Goal: Transaction & Acquisition: Purchase product/service

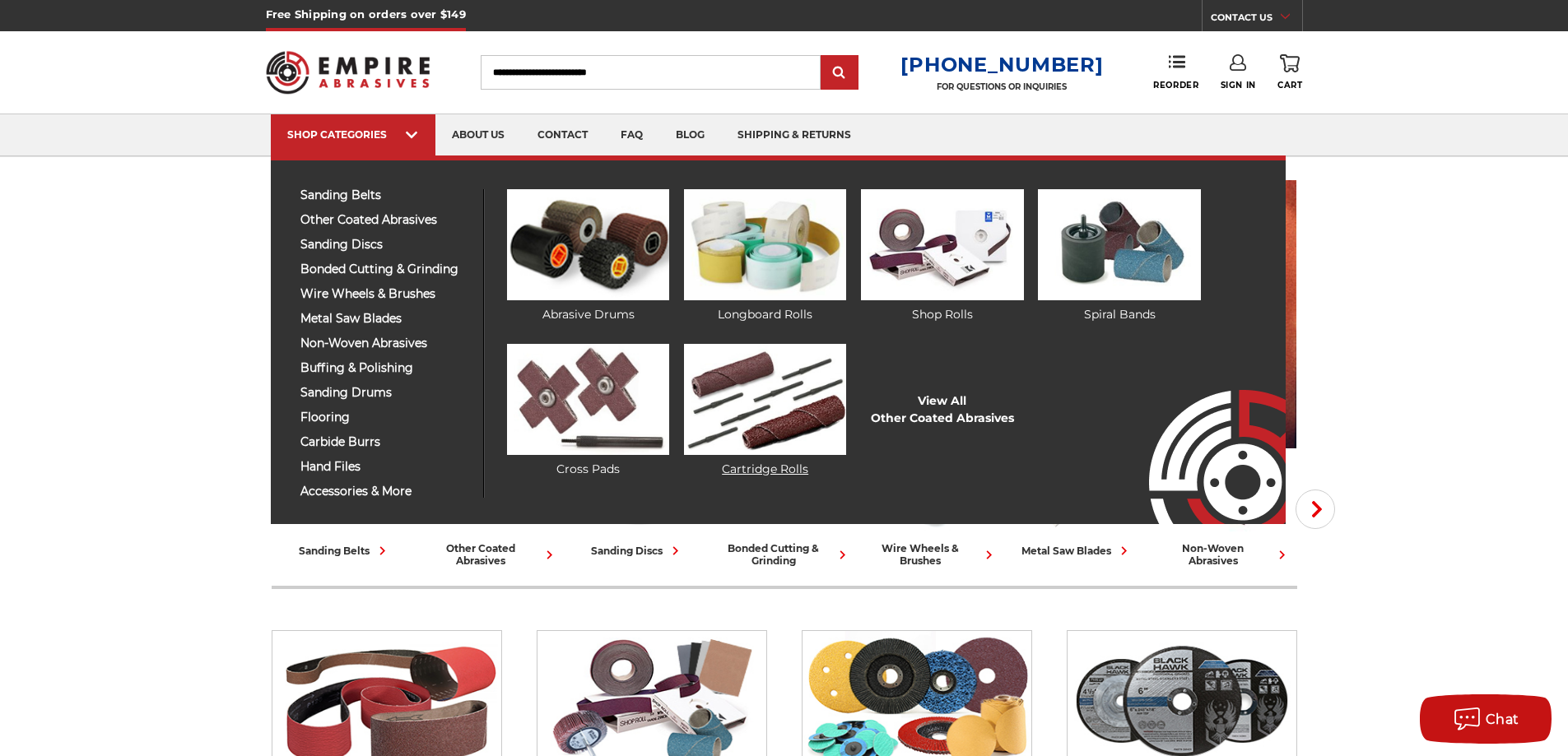
click at [742, 366] on img at bounding box center [765, 399] width 162 height 111
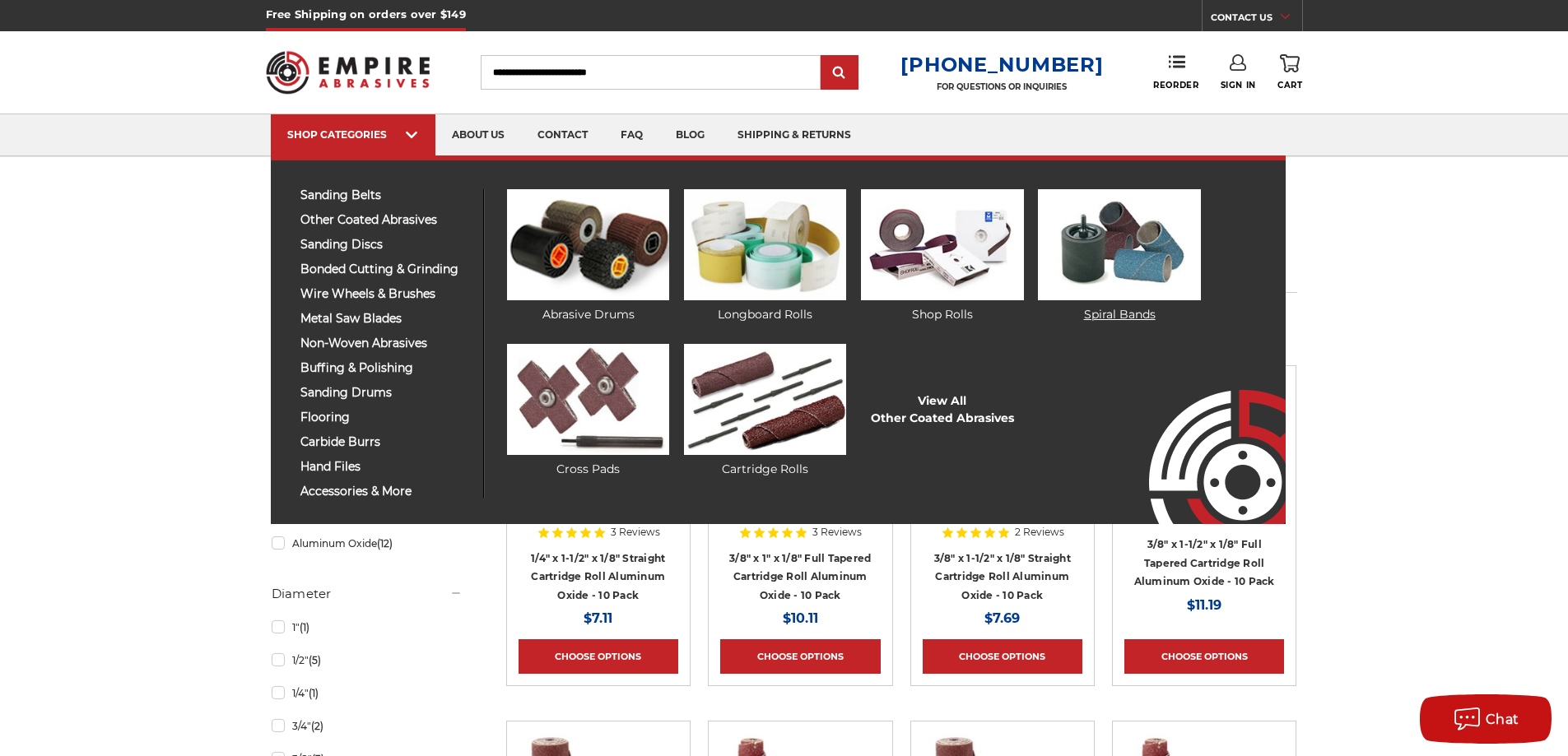
click at [1131, 252] on img at bounding box center [1119, 245] width 162 height 111
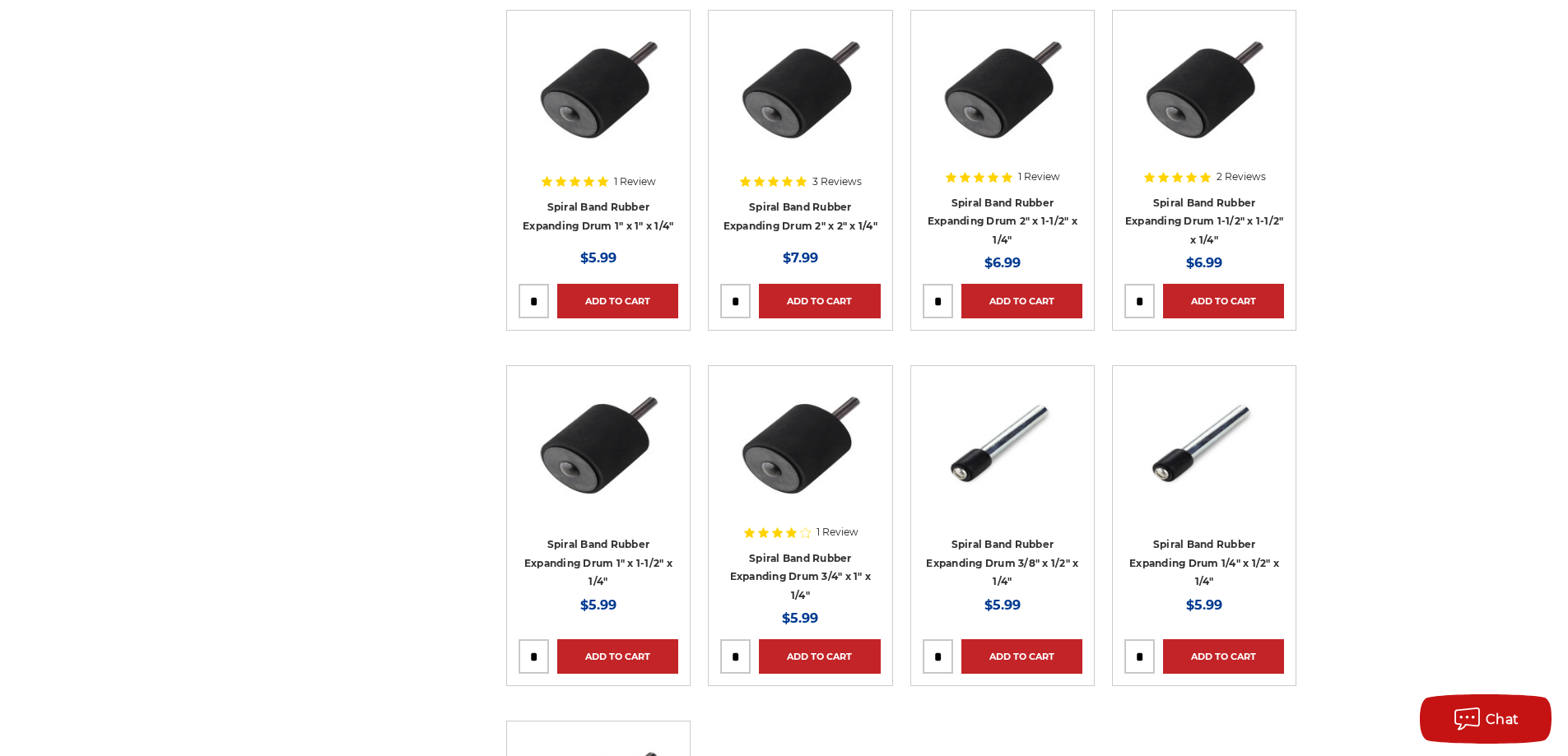
scroll to position [4773, 0]
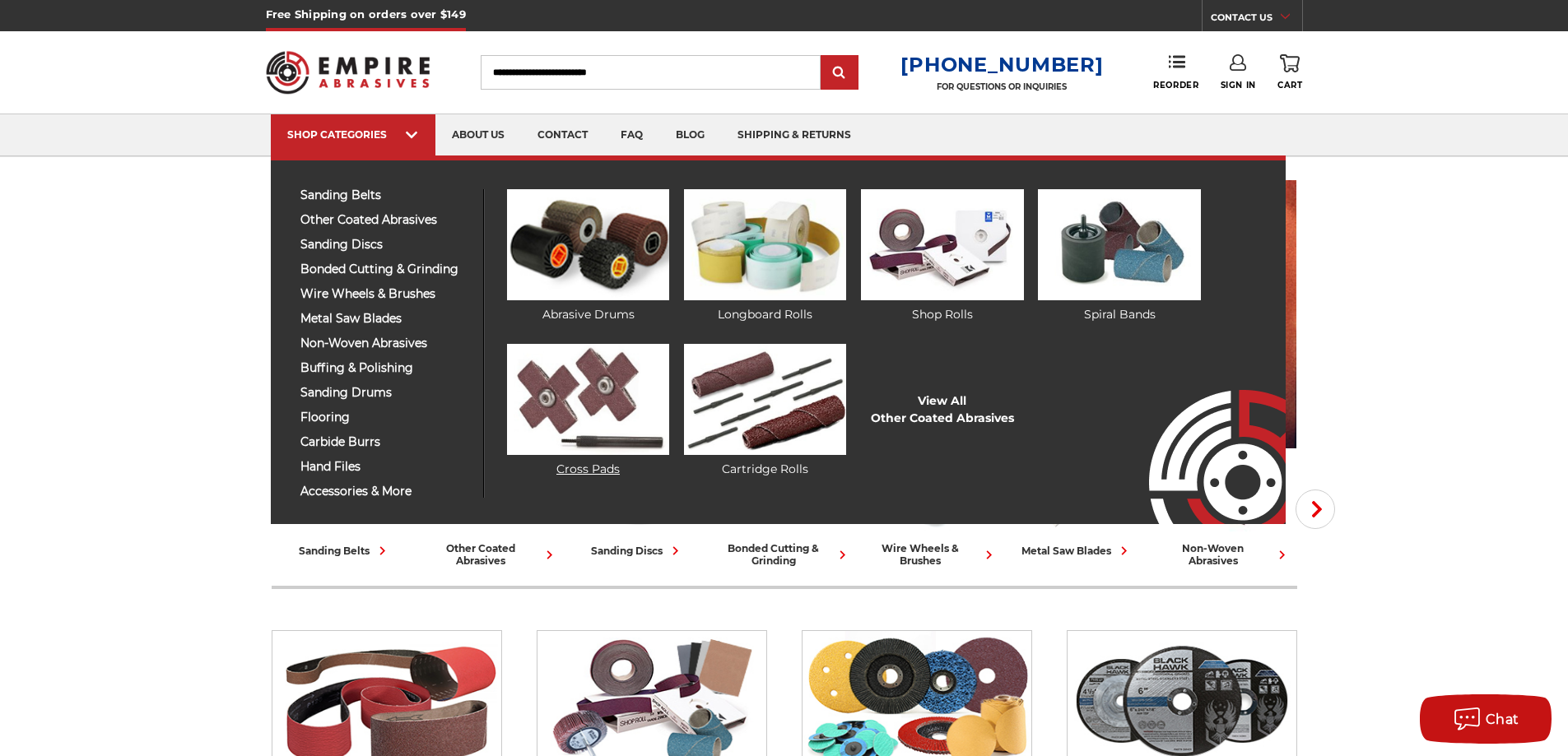
click at [595, 429] on img at bounding box center [588, 399] width 162 height 111
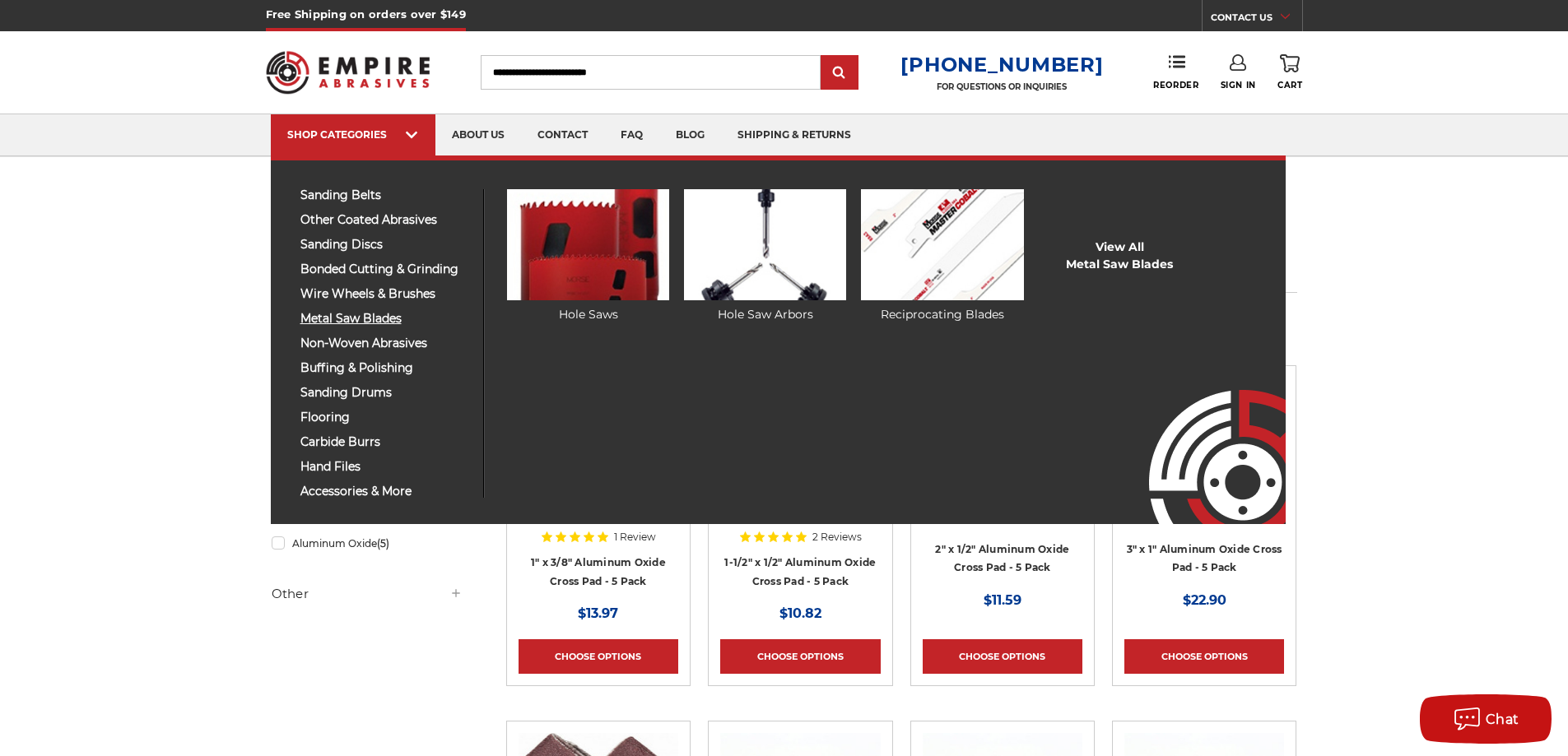
click at [366, 318] on span "metal saw blades" at bounding box center [385, 319] width 170 height 13
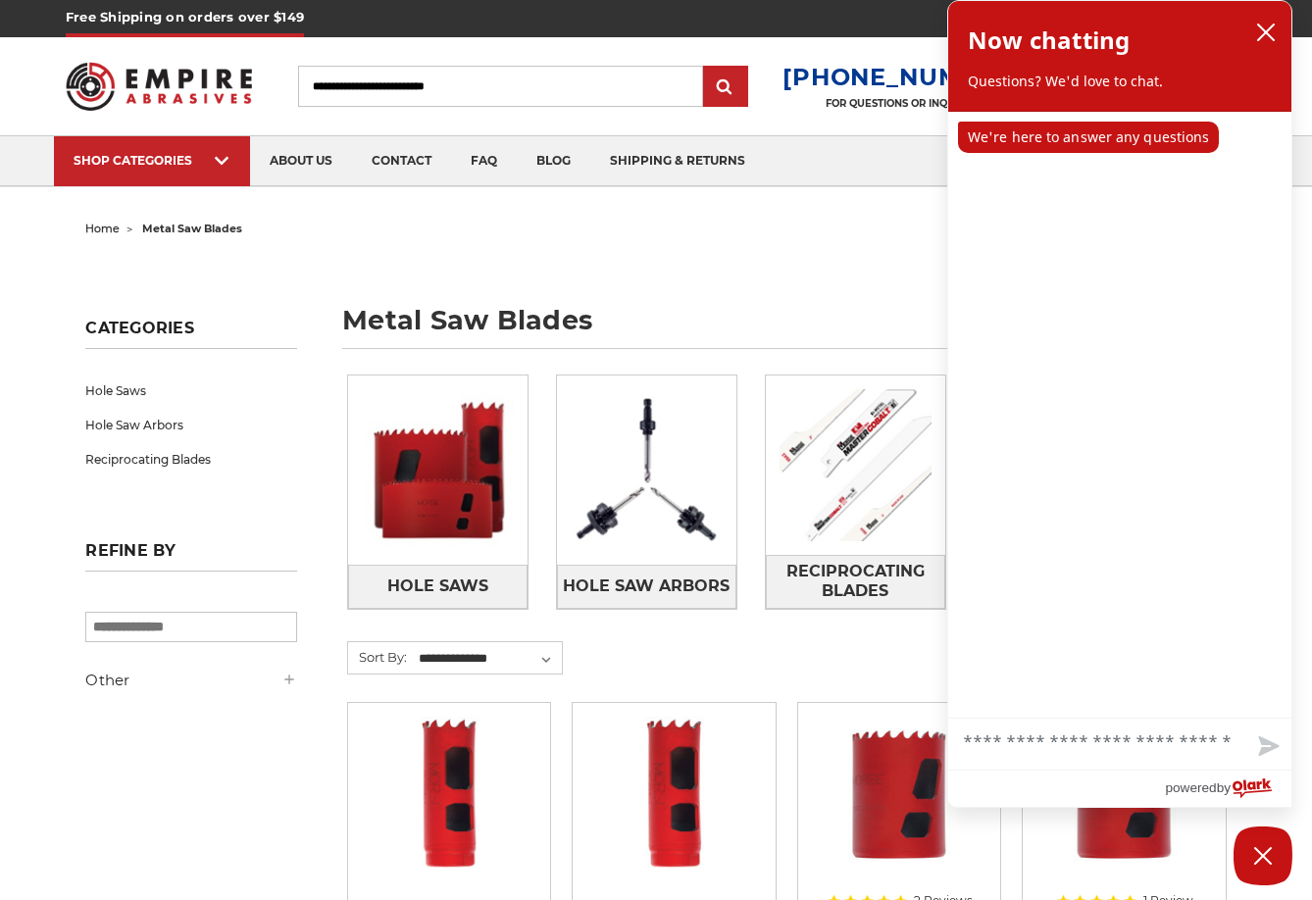
click at [669, 239] on ul "home metal saw blades" at bounding box center [655, 229] width 1141 height 28
click at [1260, 35] on icon "close chatbox" at bounding box center [1266, 33] width 20 height 20
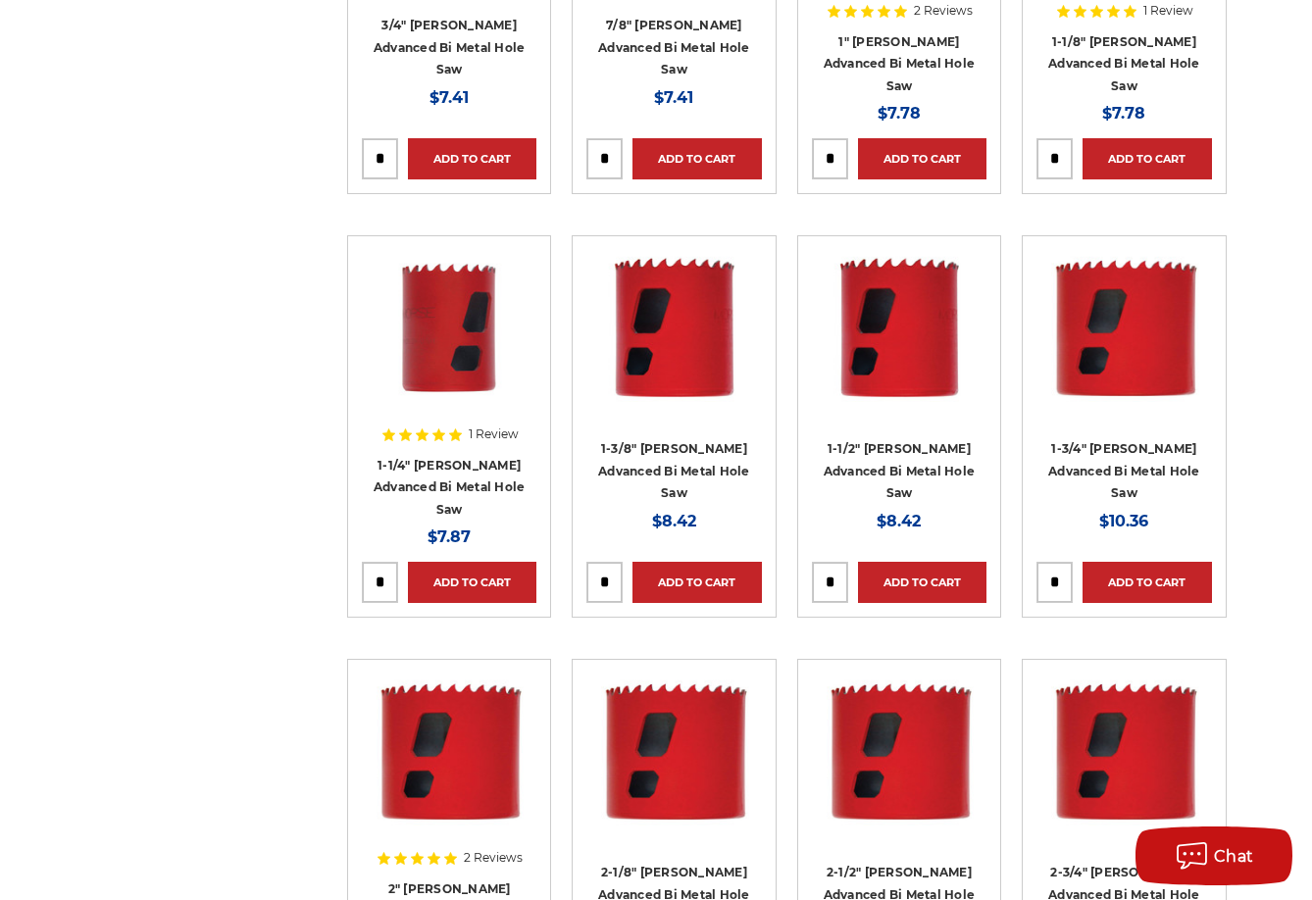
scroll to position [294, 0]
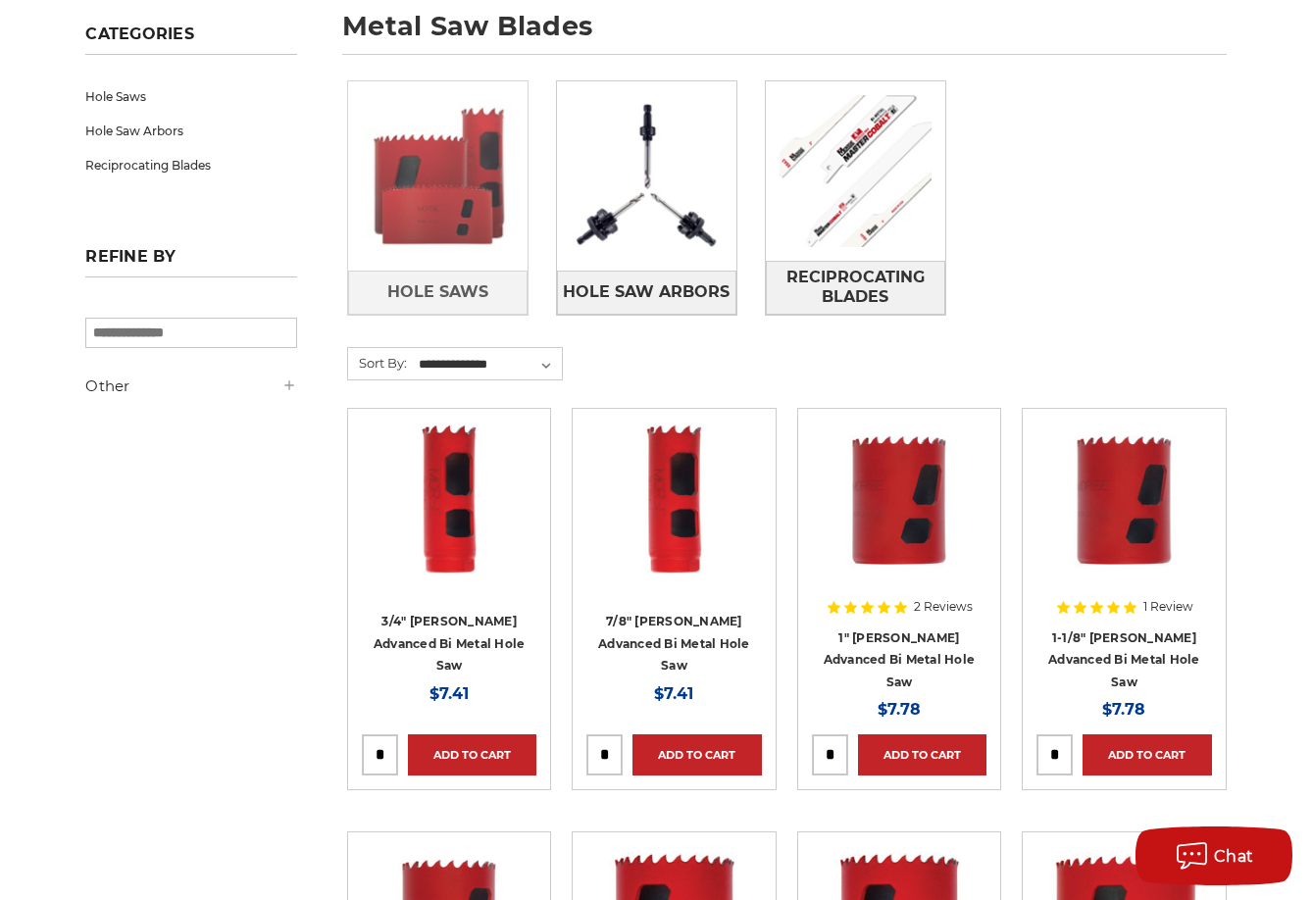
click at [478, 180] on img at bounding box center [437, 175] width 179 height 179
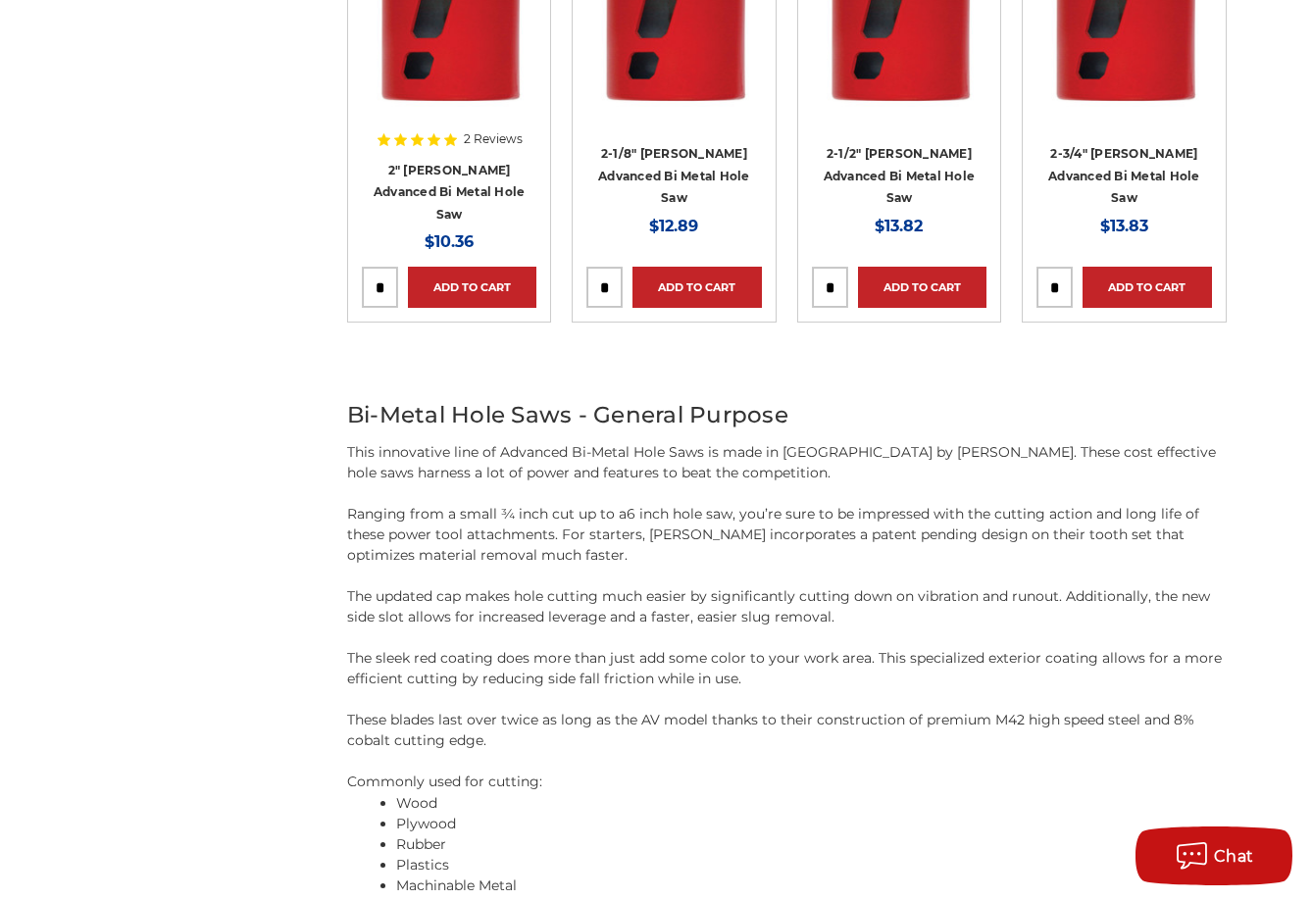
scroll to position [1275, 0]
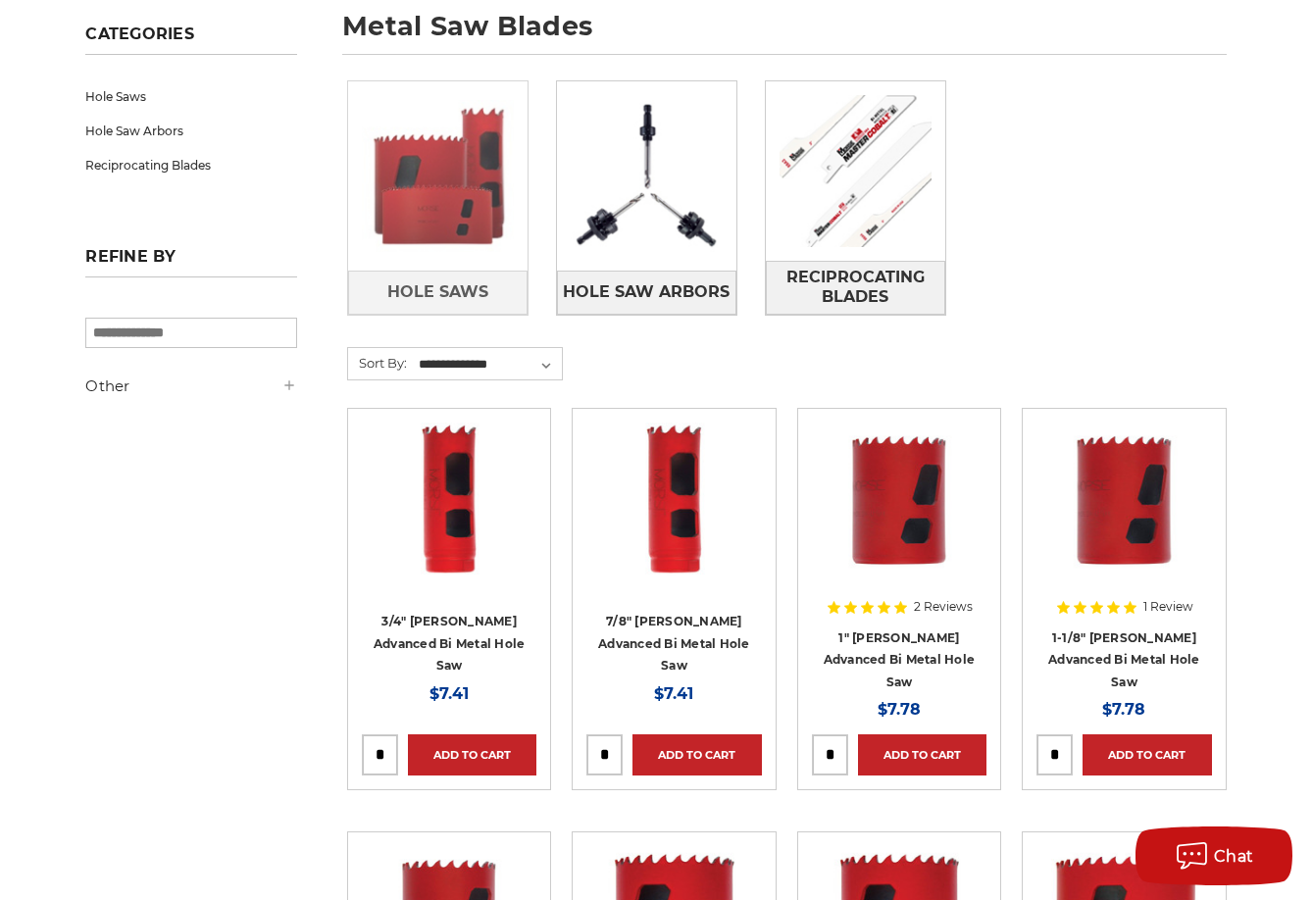
click at [483, 117] on img at bounding box center [437, 175] width 179 height 179
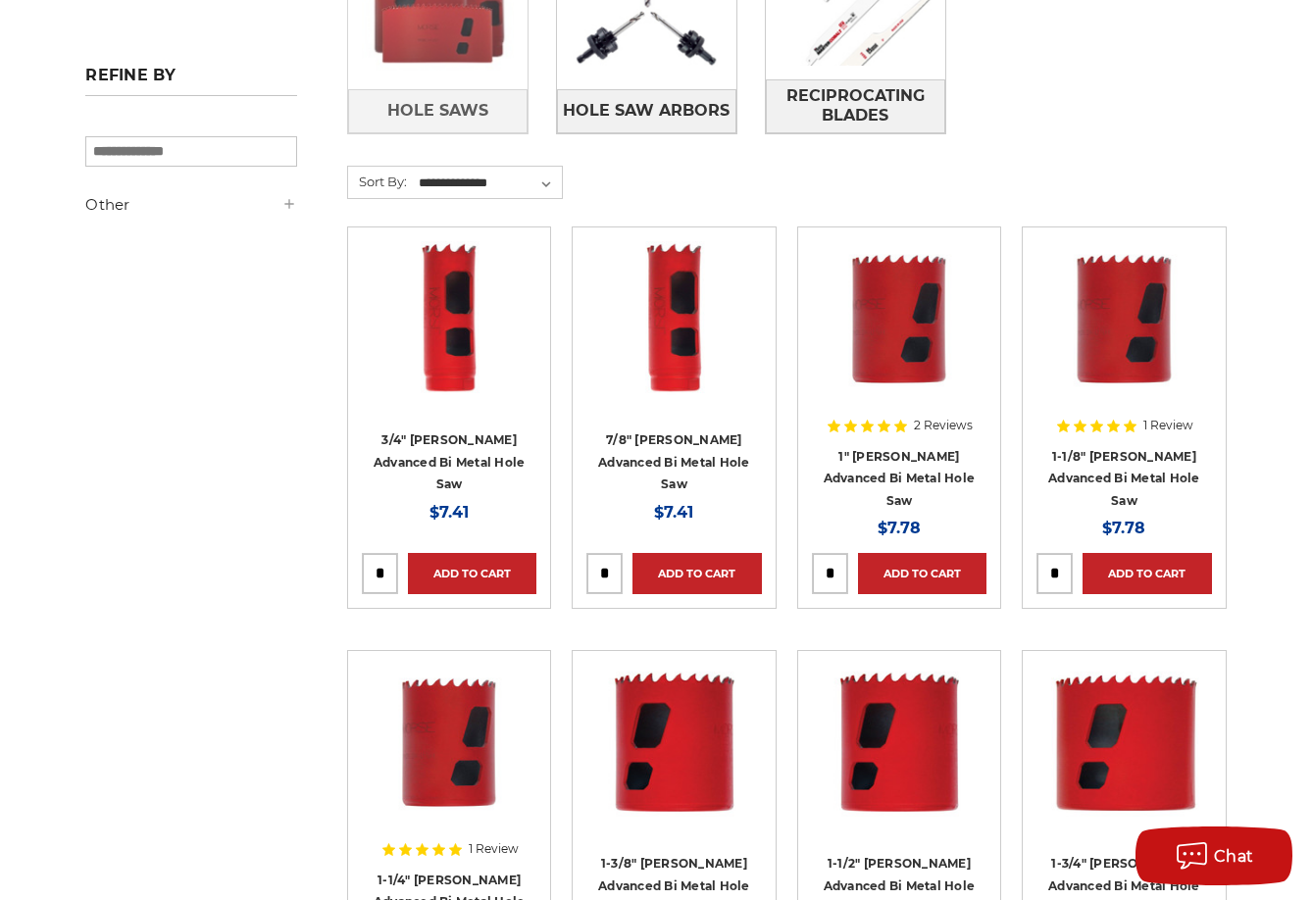
scroll to position [68, 0]
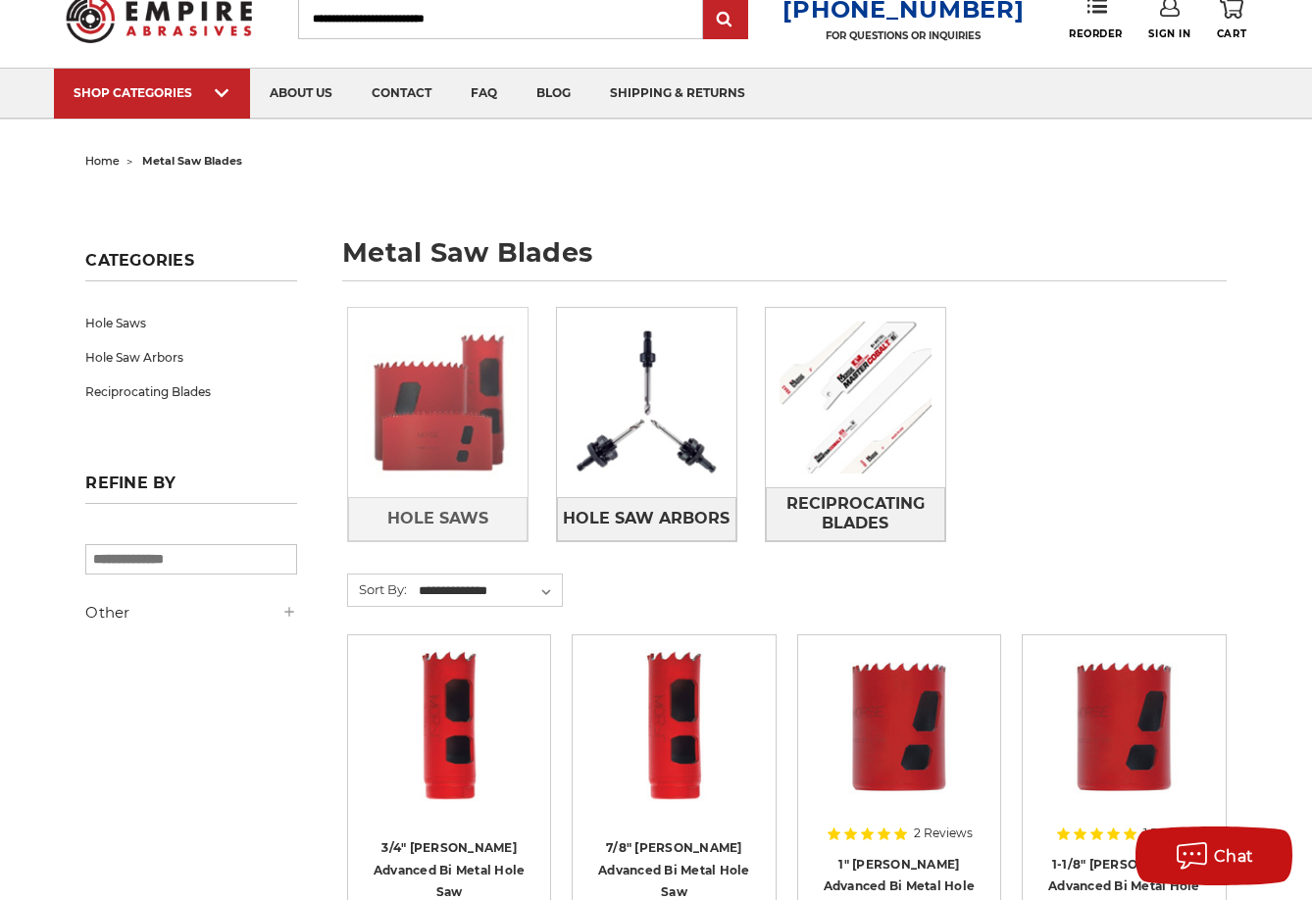
click at [423, 343] on img at bounding box center [437, 402] width 179 height 179
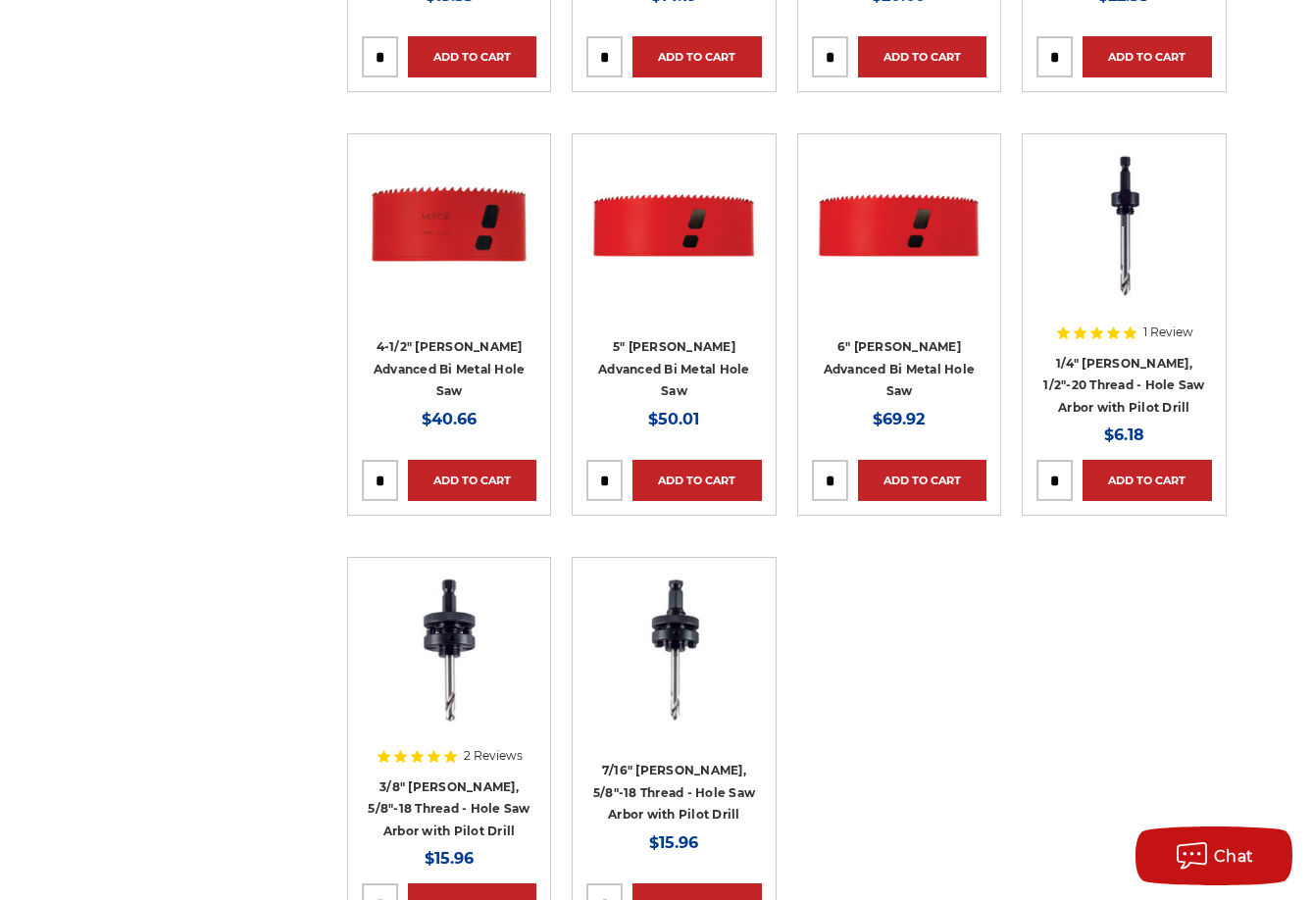
scroll to position [1961, 0]
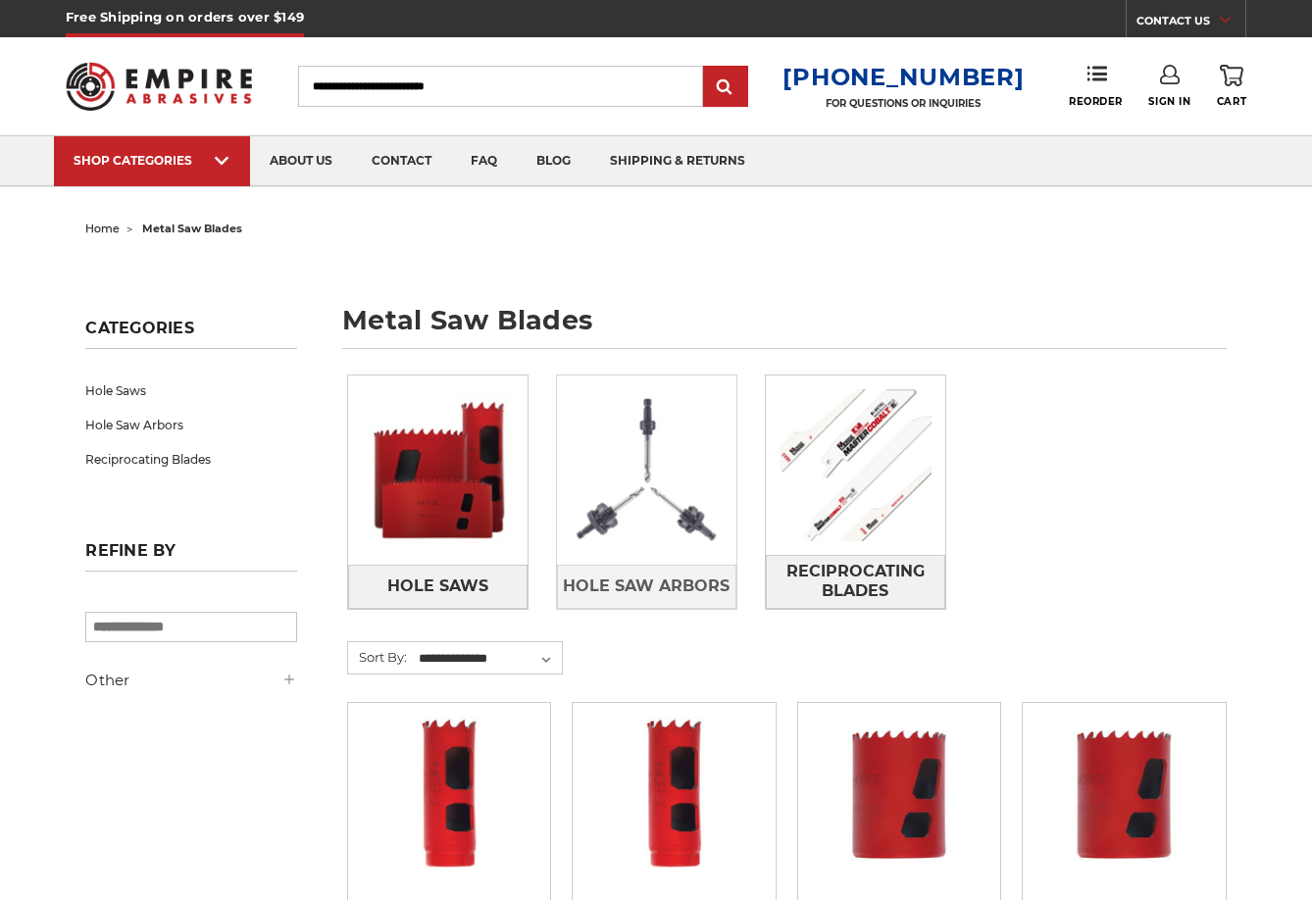
scroll to position [68, 0]
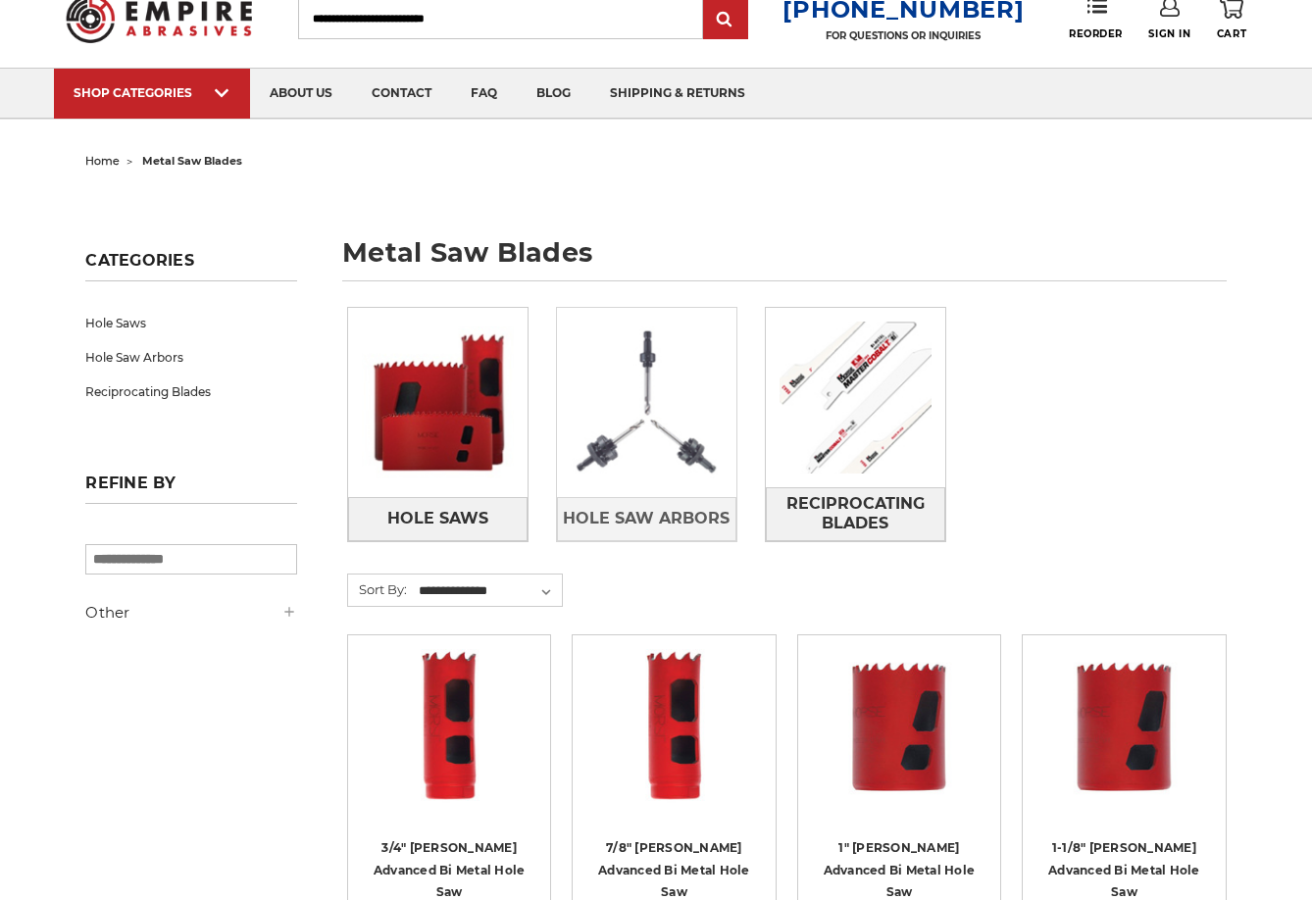
click at [632, 376] on img at bounding box center [646, 402] width 179 height 179
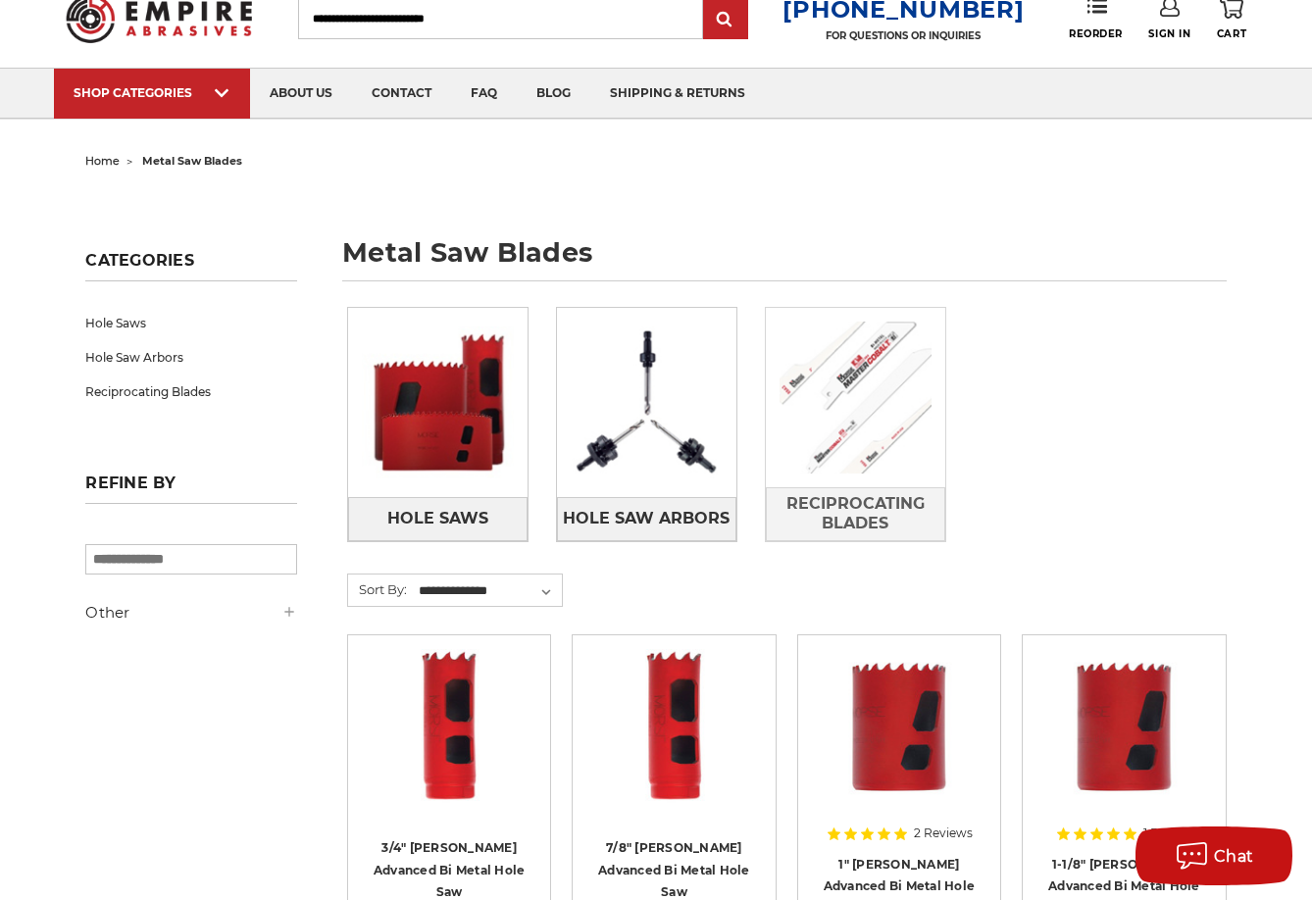
click at [849, 418] on img at bounding box center [855, 397] width 179 height 179
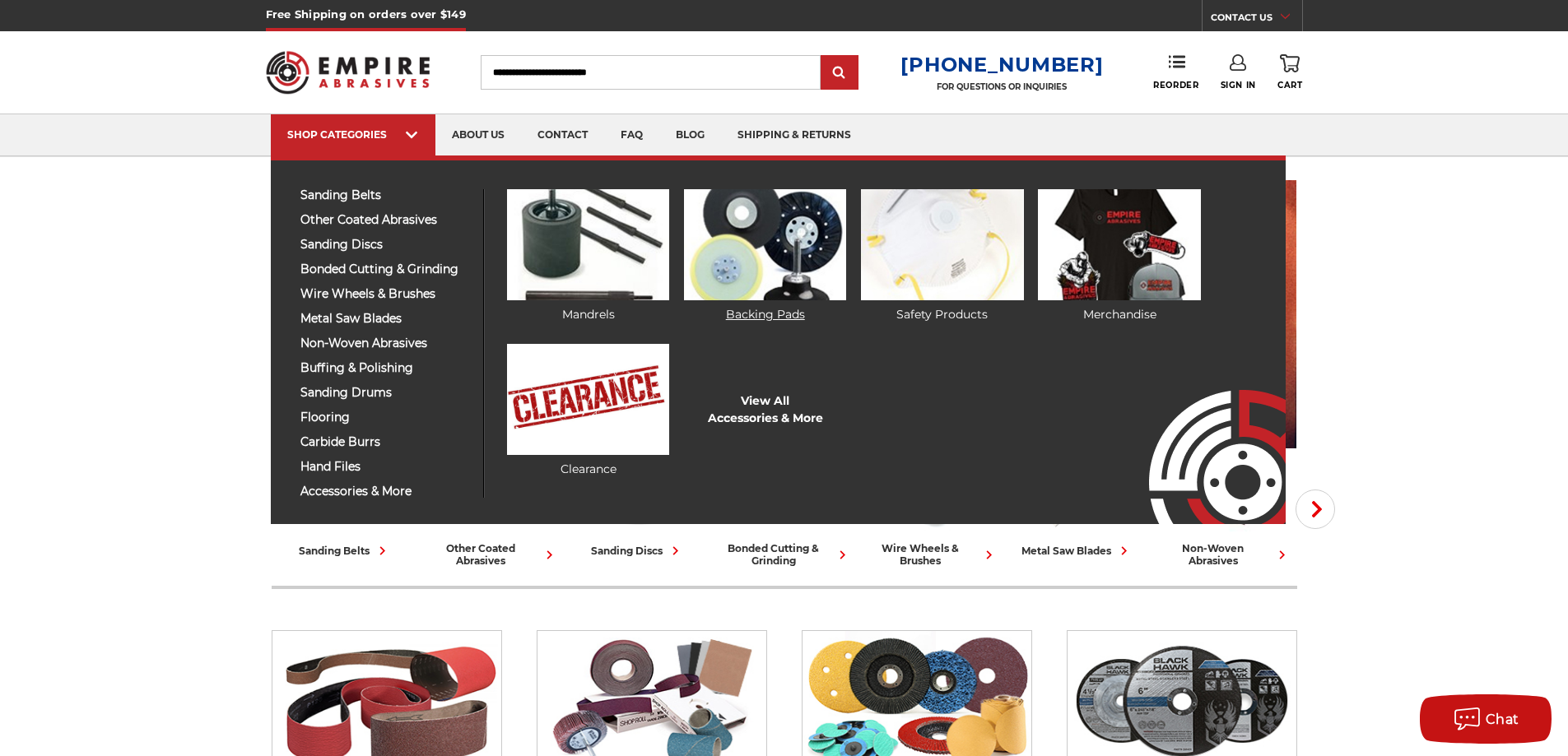
click at [764, 245] on img at bounding box center [765, 245] width 162 height 111
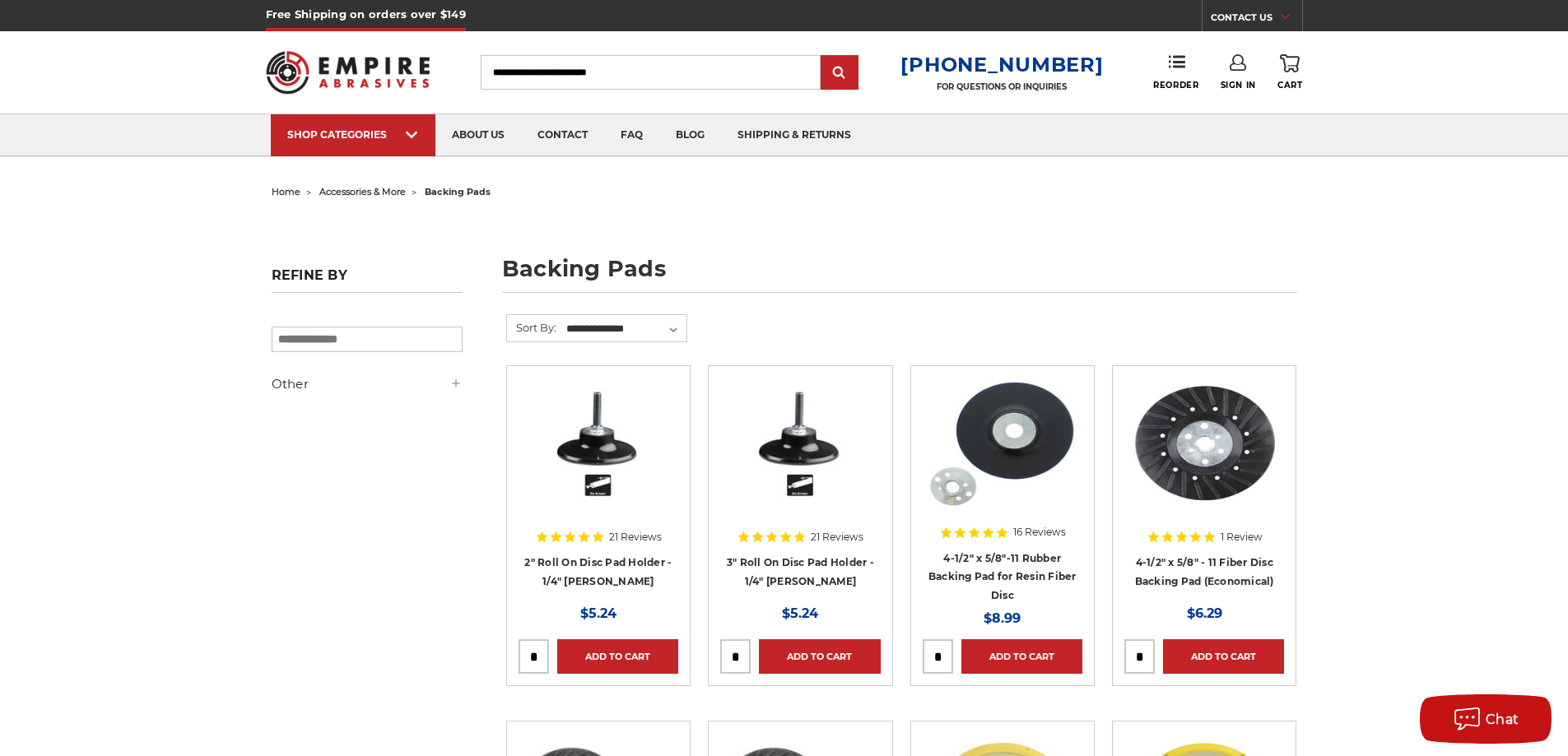
click at [447, 379] on h5 "Other" at bounding box center [368, 384] width 191 height 20
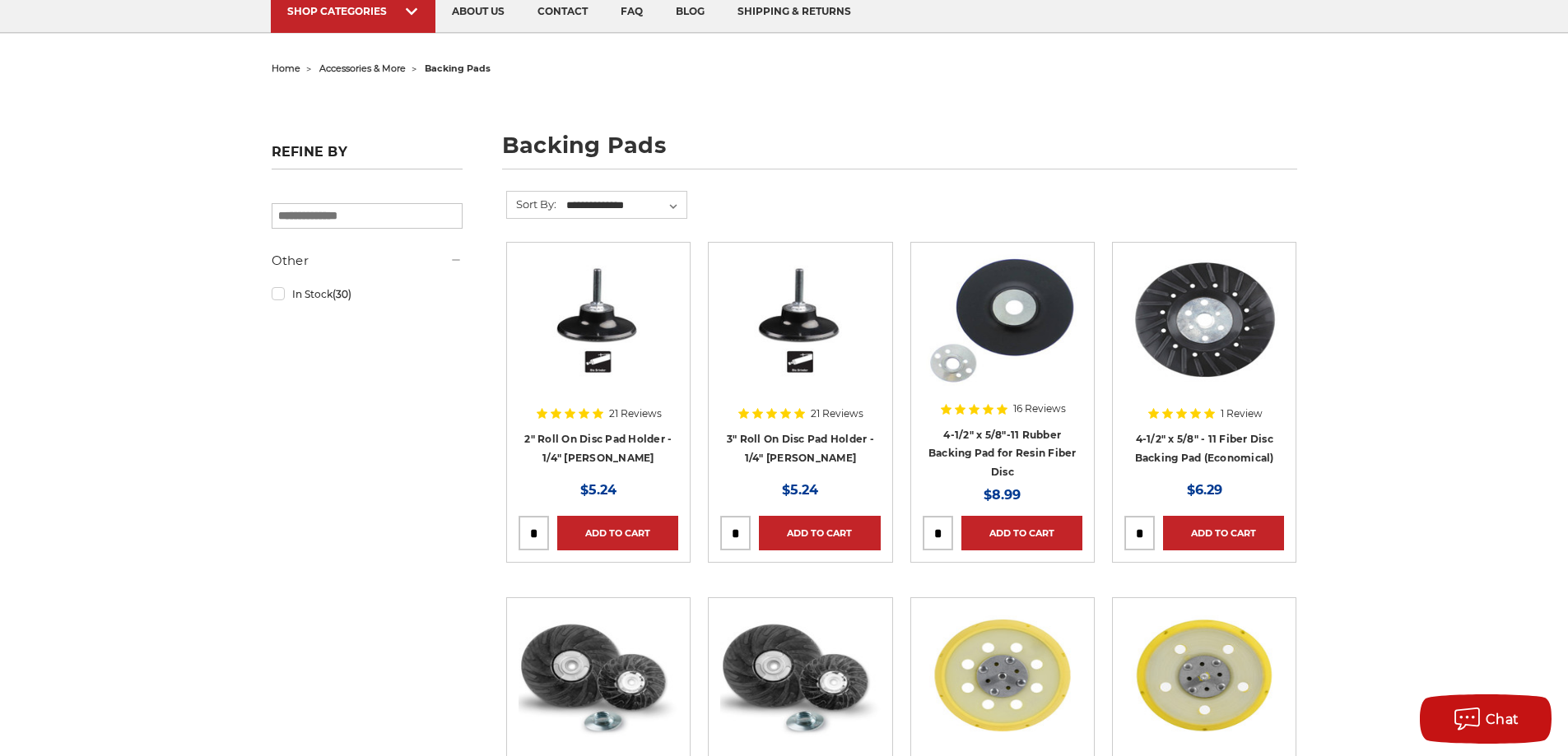
scroll to position [82, 0]
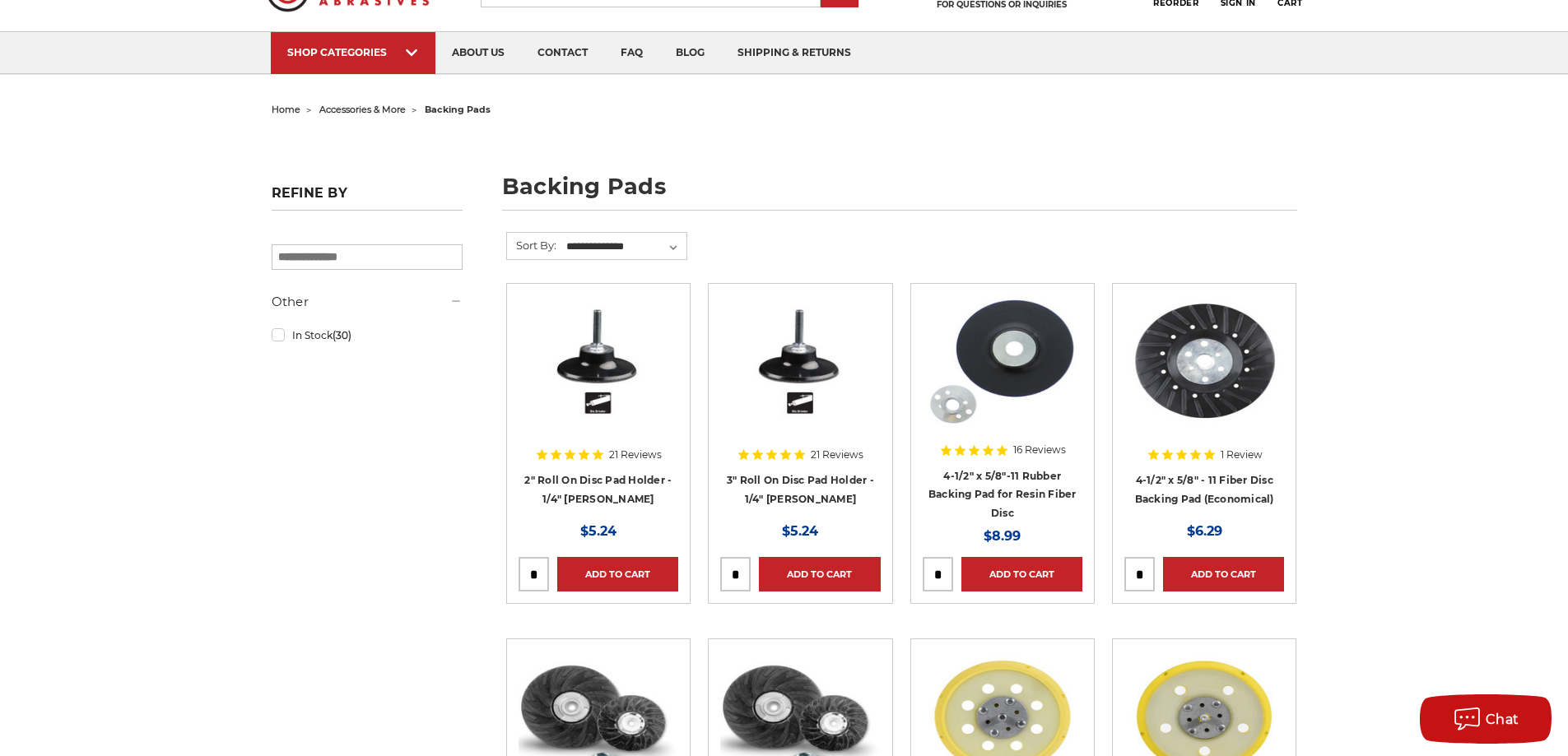
click at [559, 259] on fieldset "**********" at bounding box center [597, 258] width 181 height 51
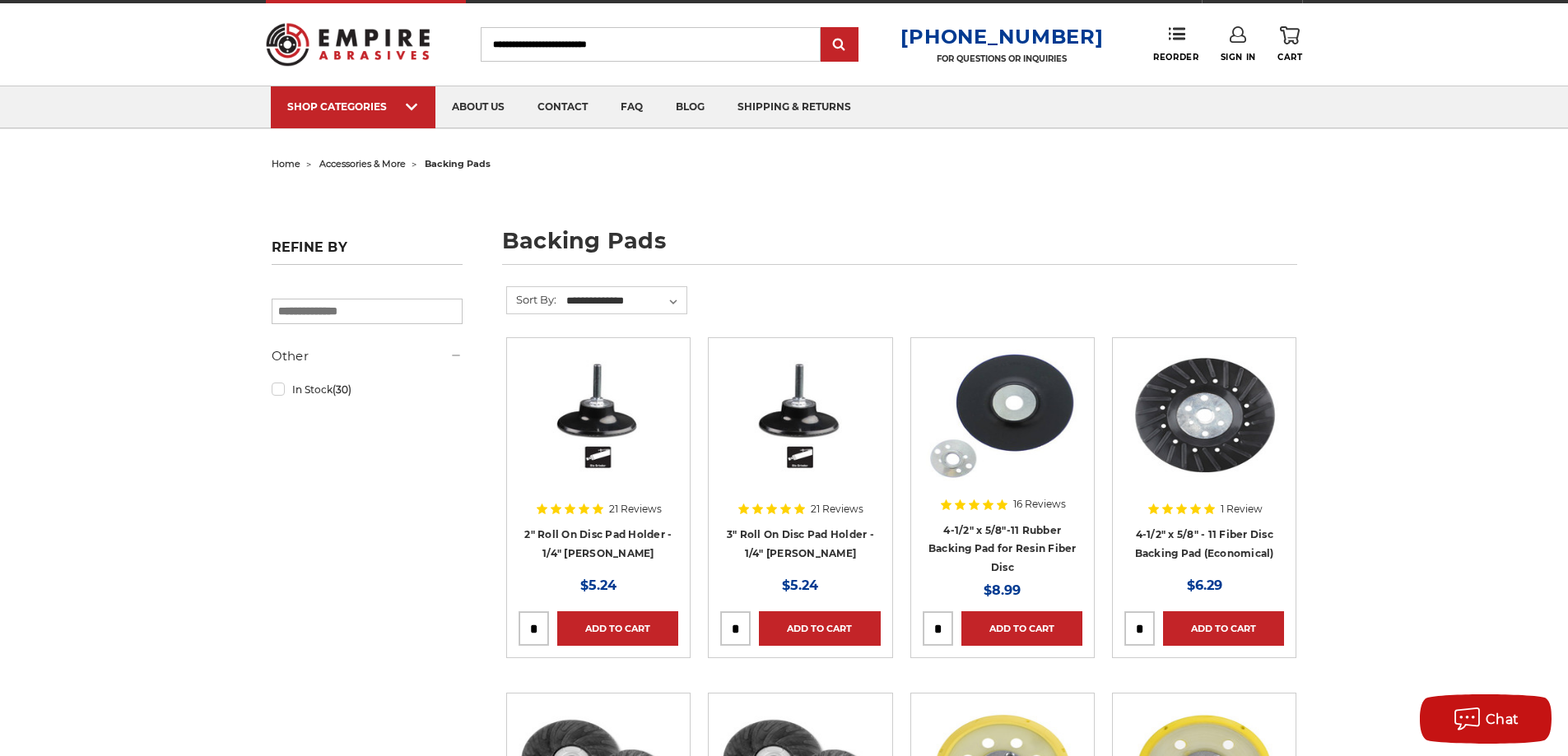
scroll to position [0, 0]
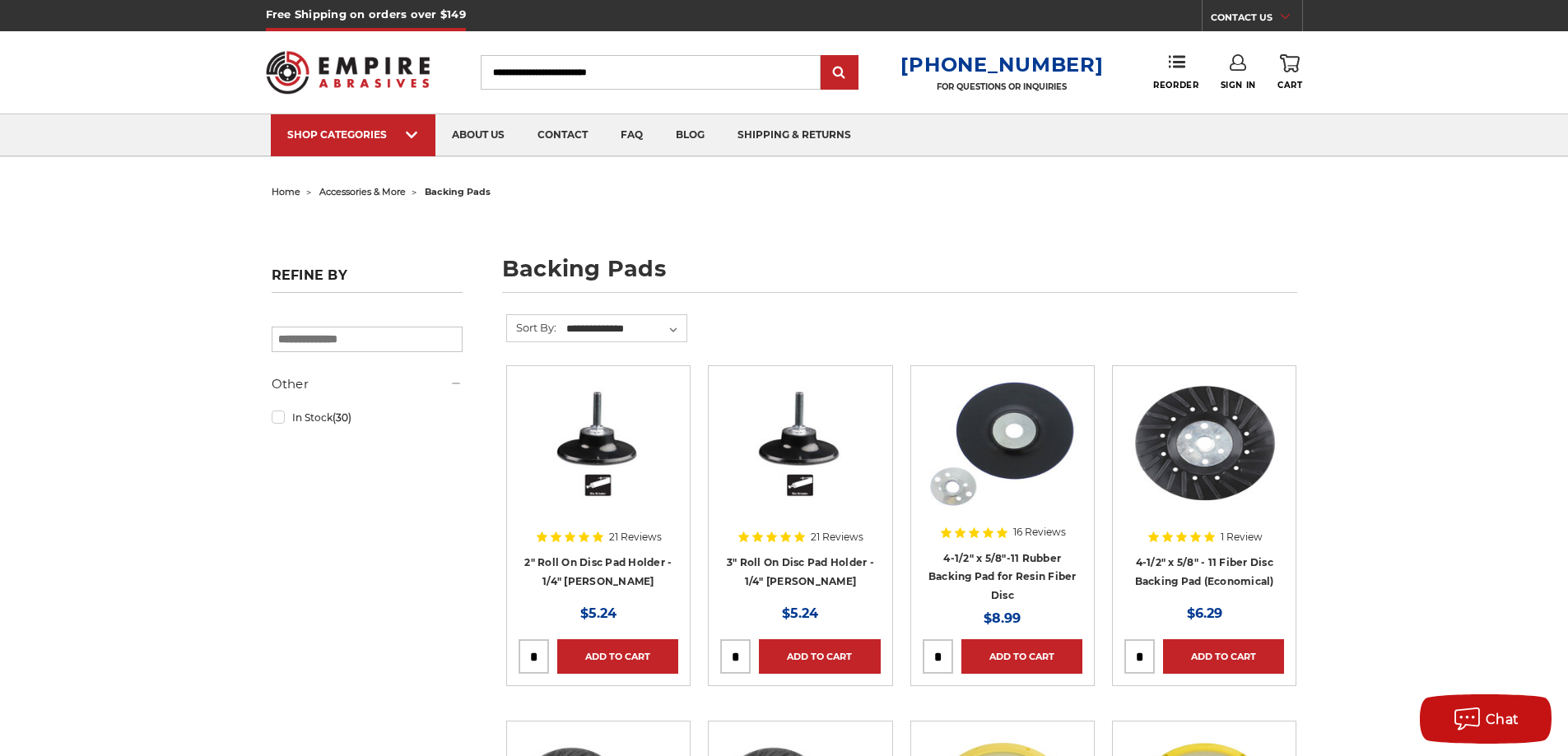
click at [609, 73] on input "Search" at bounding box center [651, 72] width 340 height 34
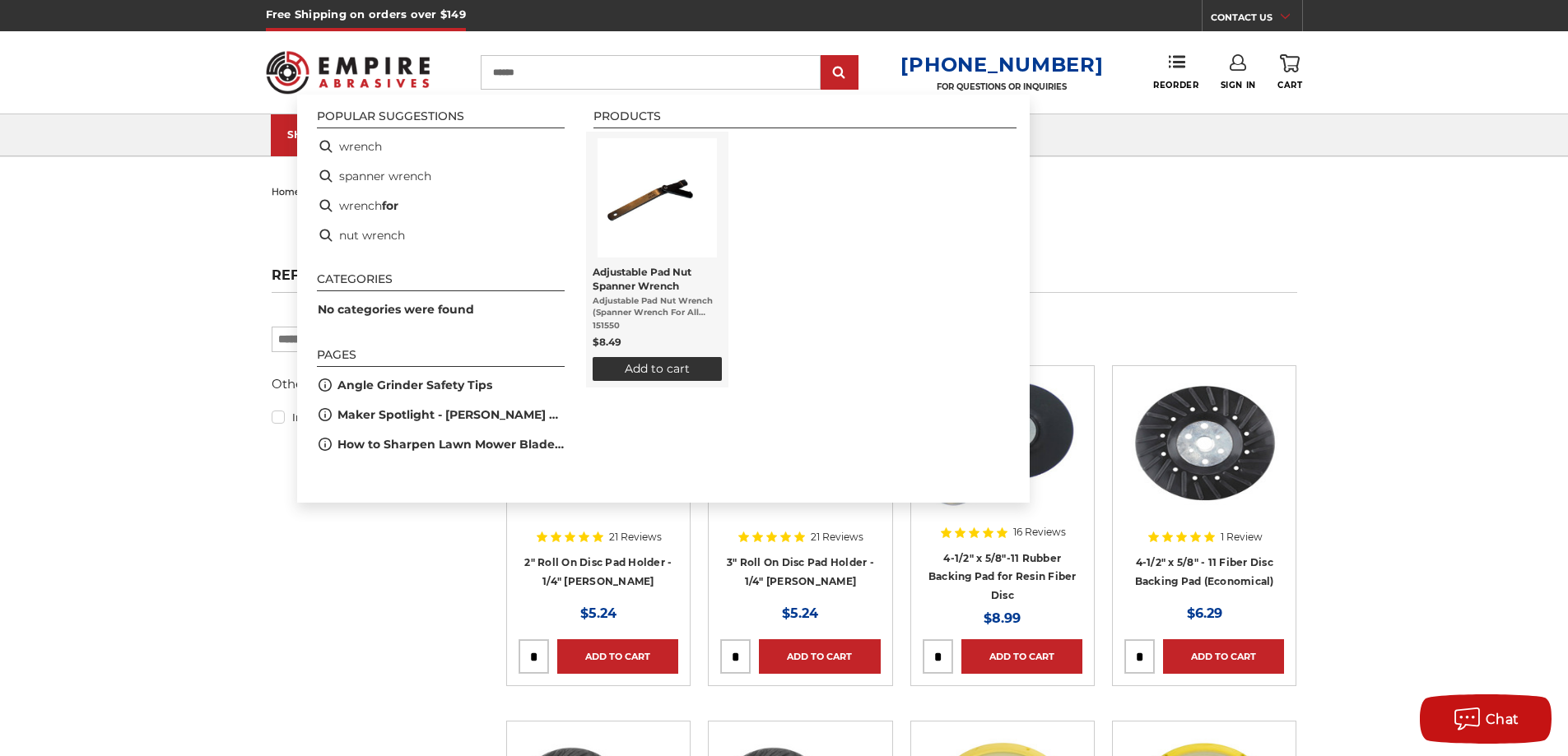
type input "******"
click at [634, 206] on img "Adjustable Pad Nut Spanner Wrench" at bounding box center [657, 198] width 119 height 119
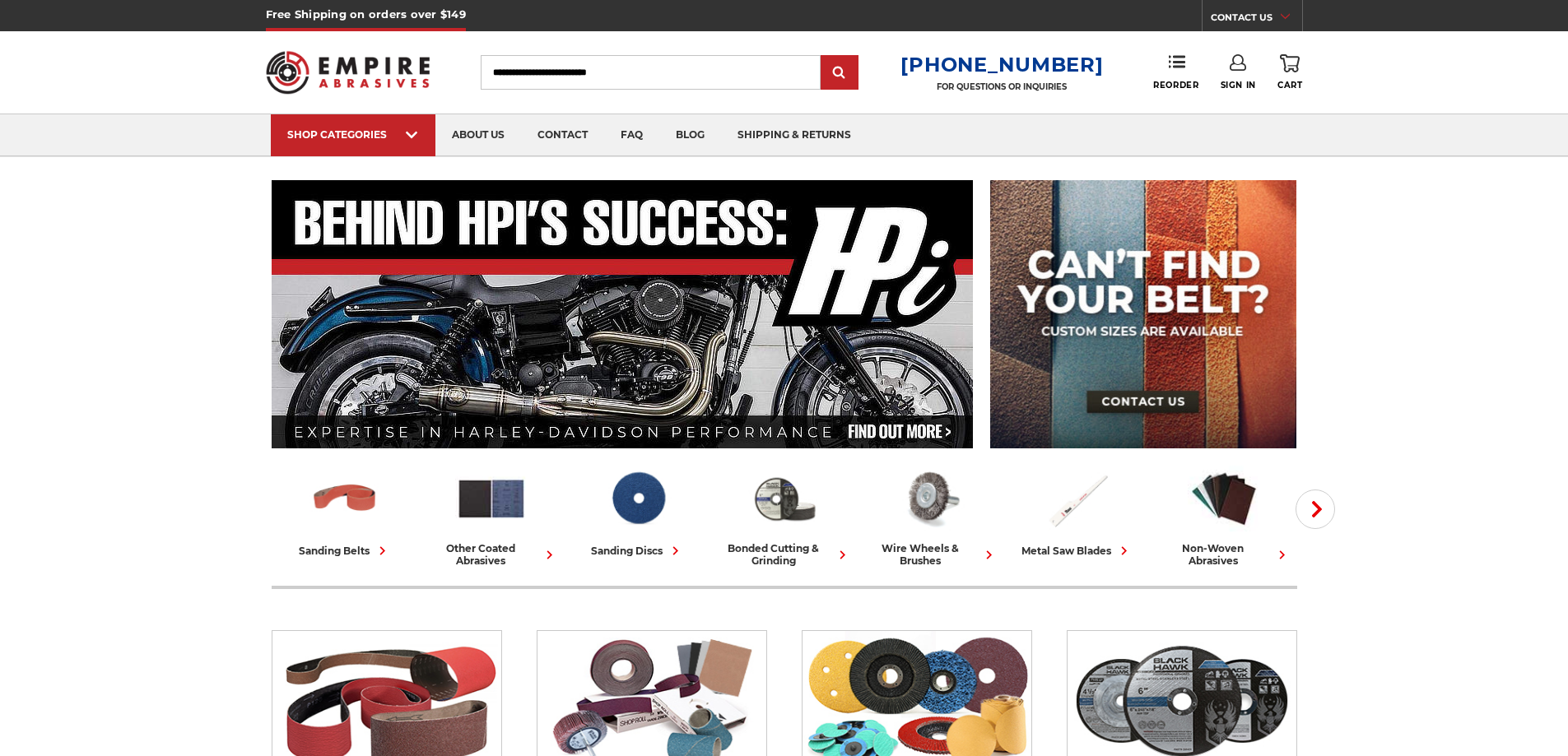
click at [713, 71] on input "Search" at bounding box center [651, 72] width 340 height 34
click at [579, 76] on input "***" at bounding box center [651, 72] width 340 height 34
click at [541, 82] on input "******" at bounding box center [651, 72] width 340 height 34
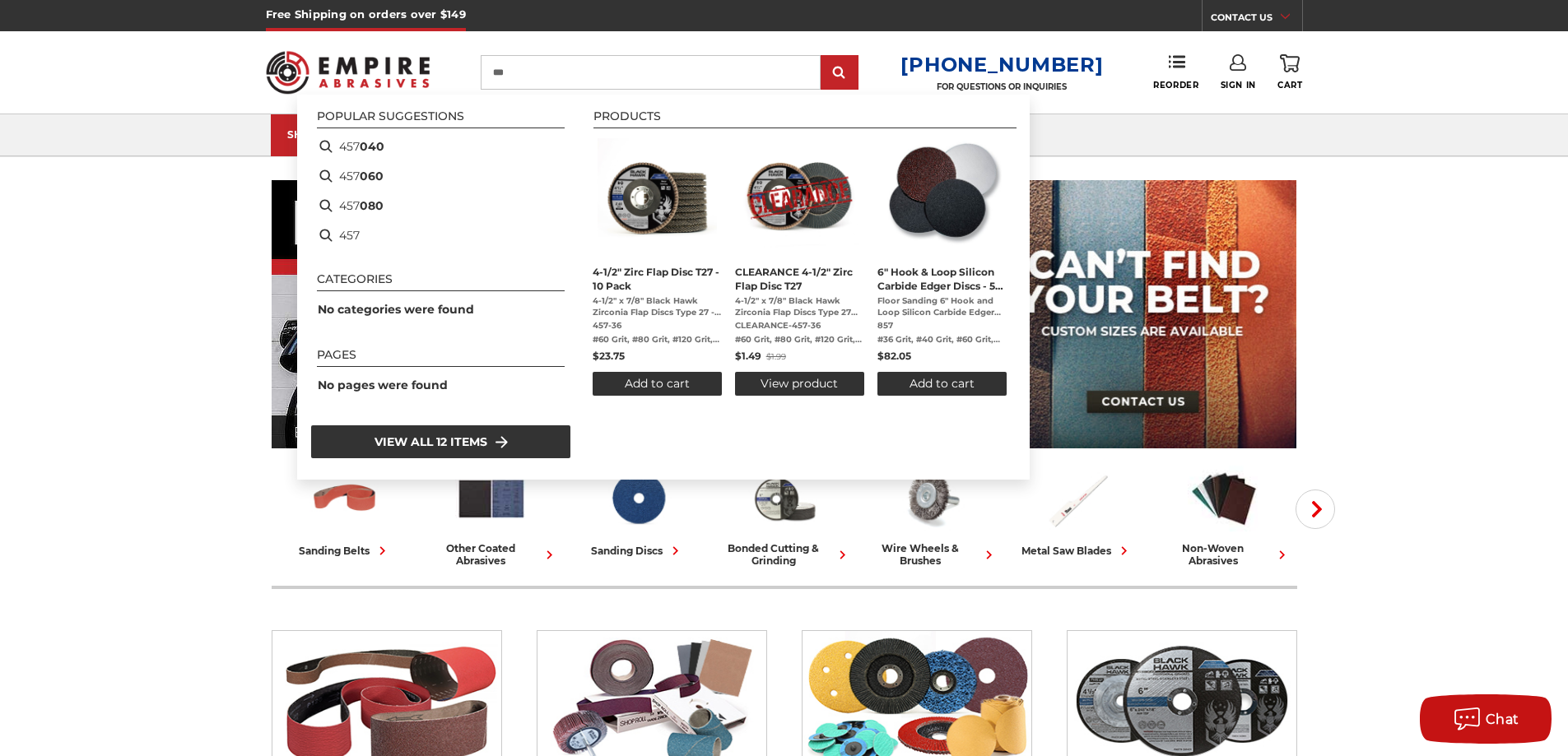
type input "***"
